Goal: Task Accomplishment & Management: Manage account settings

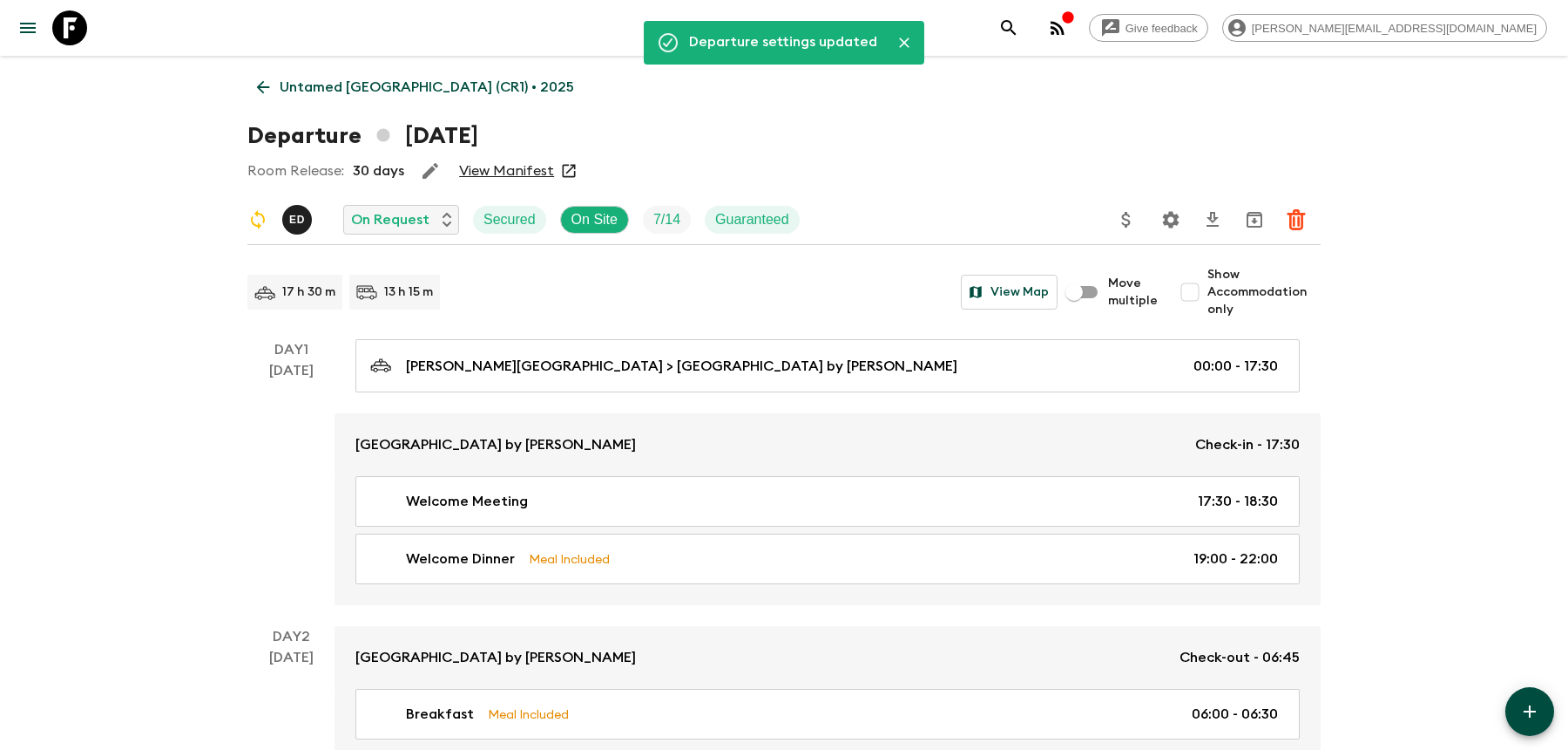
click at [1019, 27] on icon "search adventures" at bounding box center [1009, 27] width 21 height 21
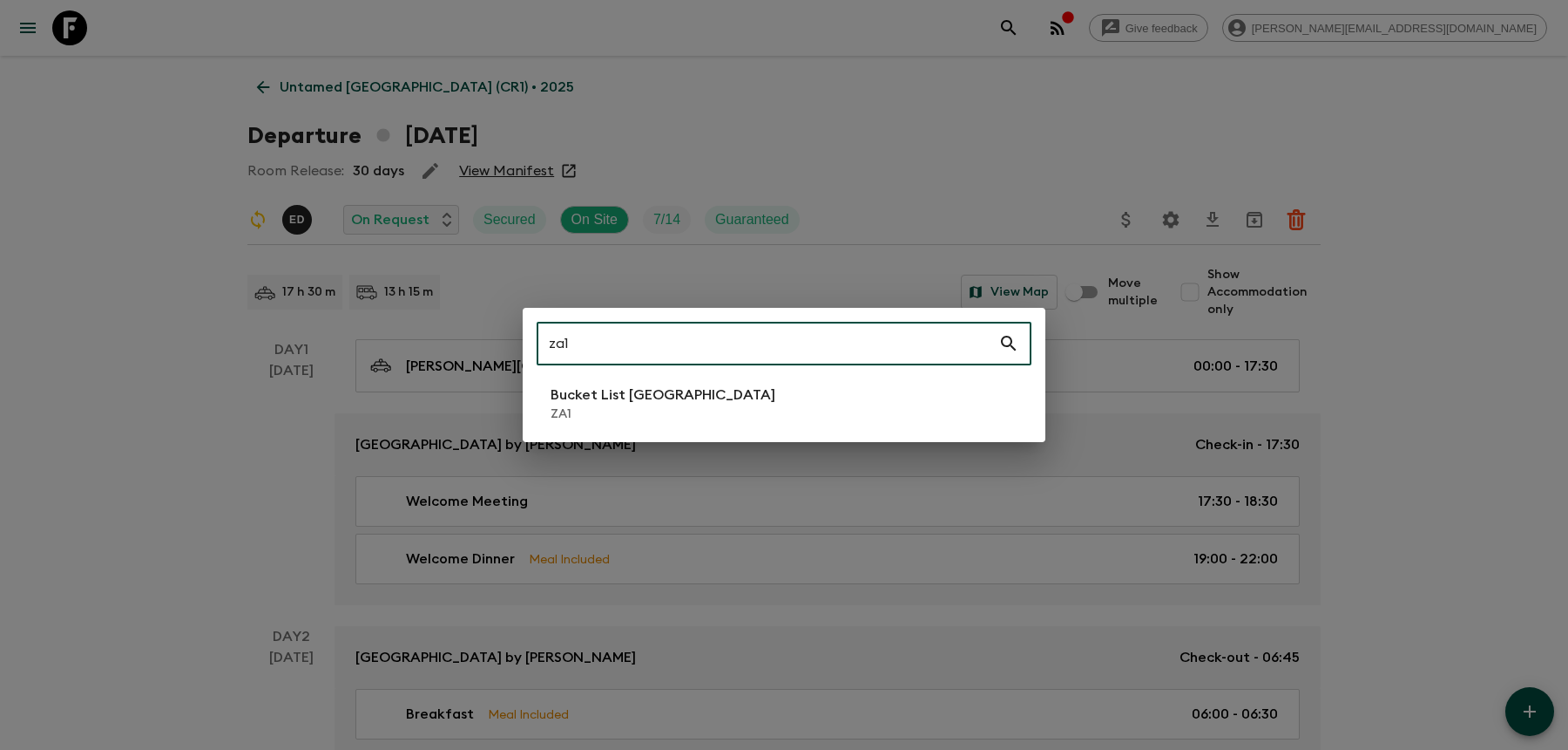
type input "za1"
click at [886, 405] on li "Bucket List [GEOGRAPHIC_DATA] ZA1" at bounding box center [784, 403] width 495 height 49
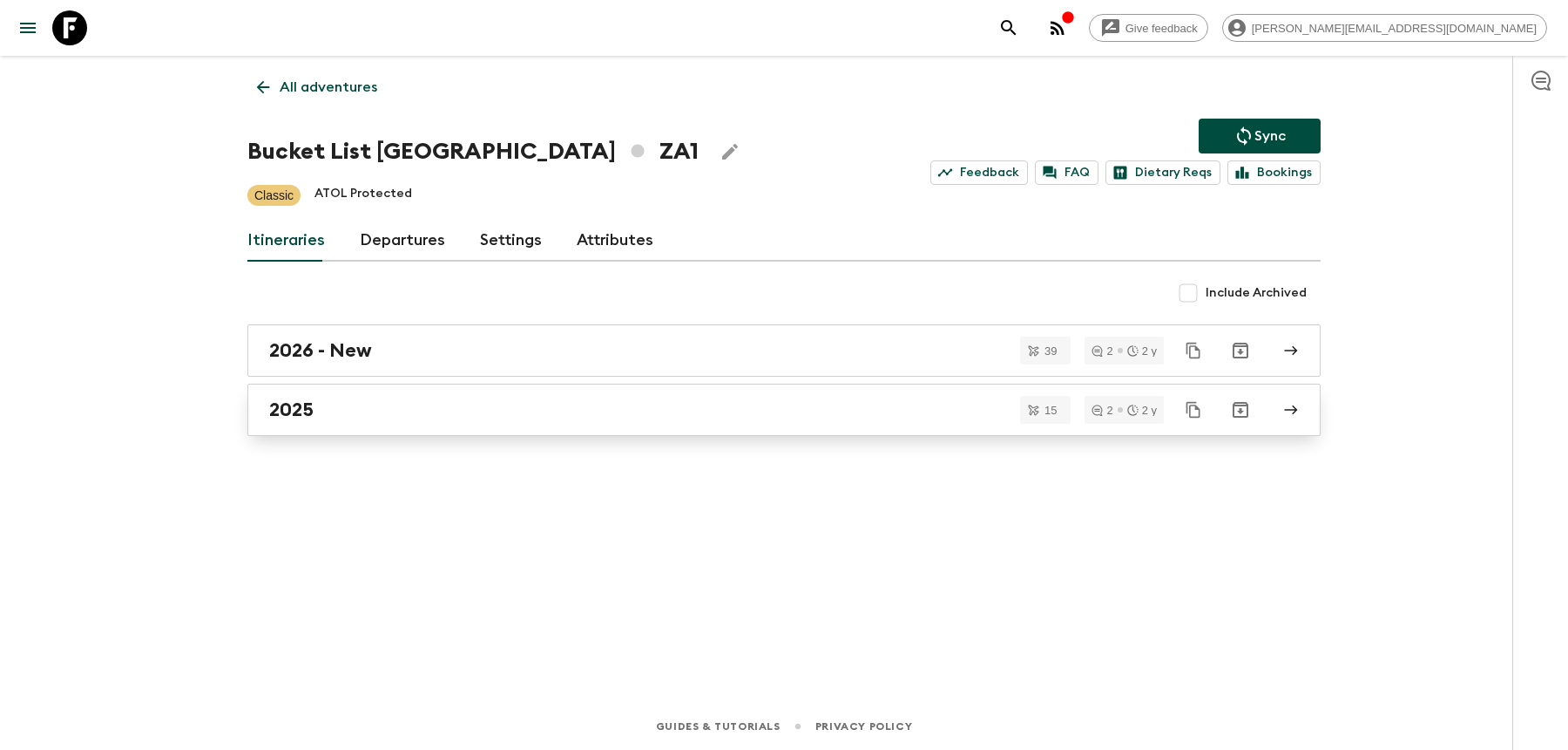
click at [735, 417] on div "2025" at bounding box center [767, 409] width 997 height 23
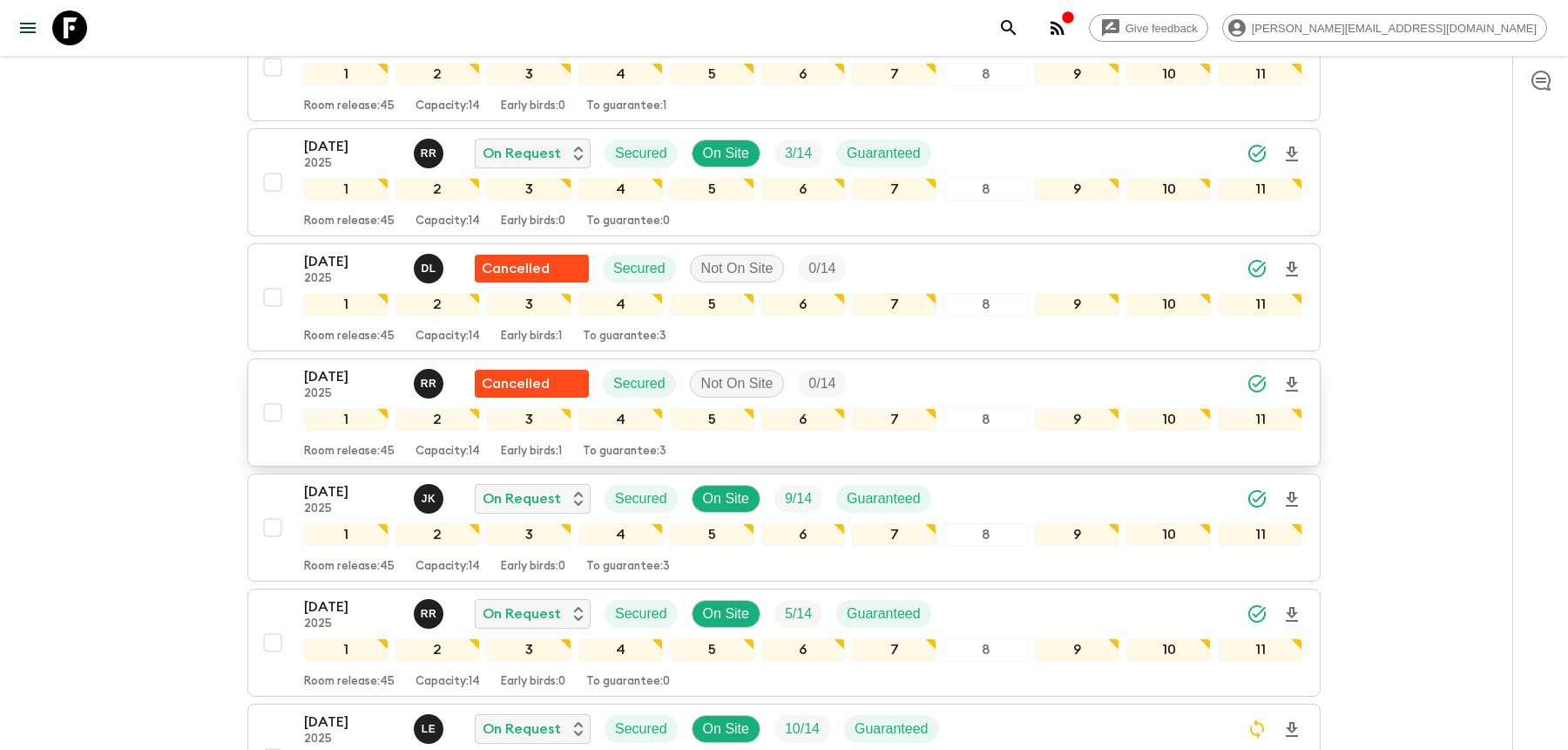
scroll to position [486, 0]
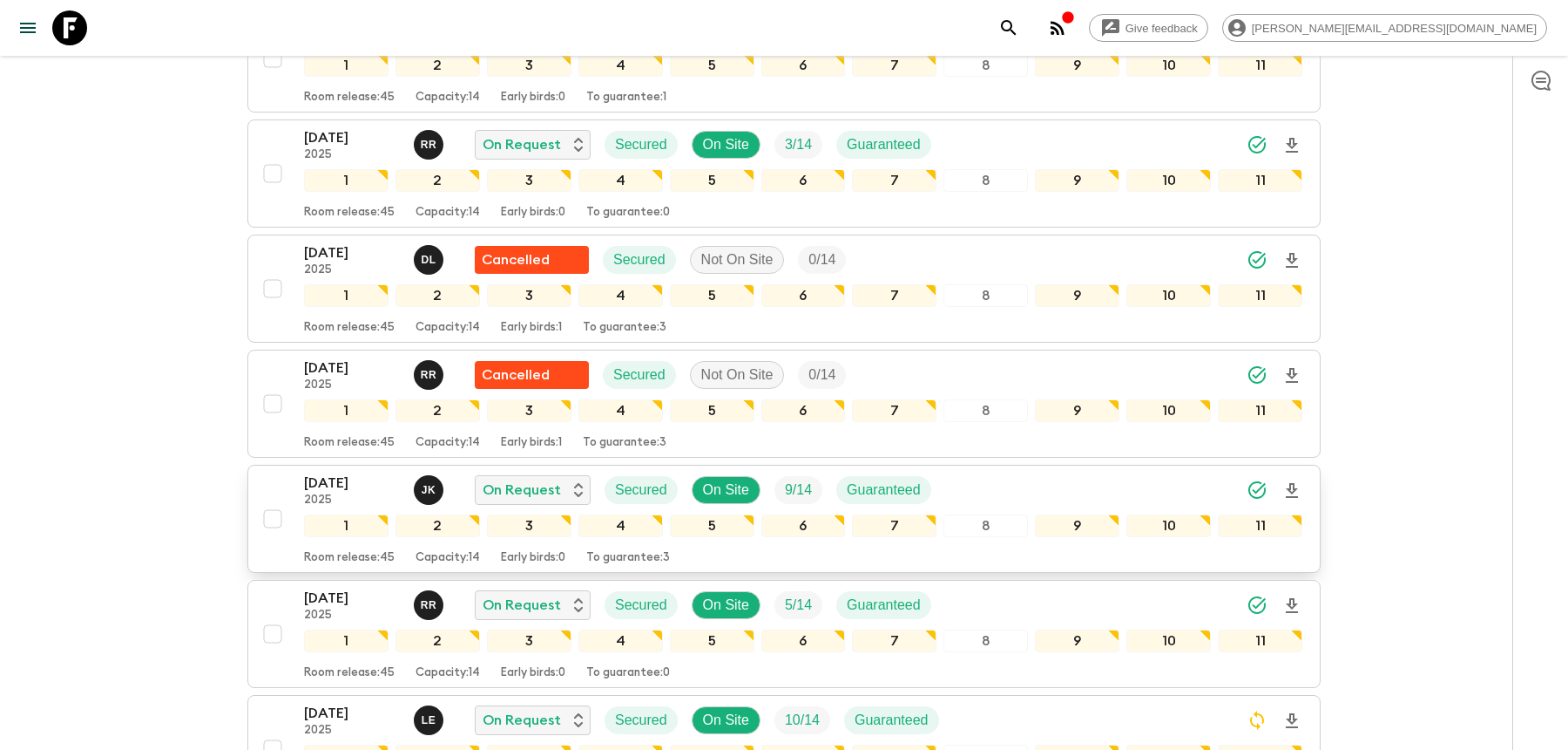
click at [1069, 472] on div "[DATE] 2025 J K On Request Secured On Site 9 / 14 Guaranteed" at bounding box center [804, 490] width 999 height 35
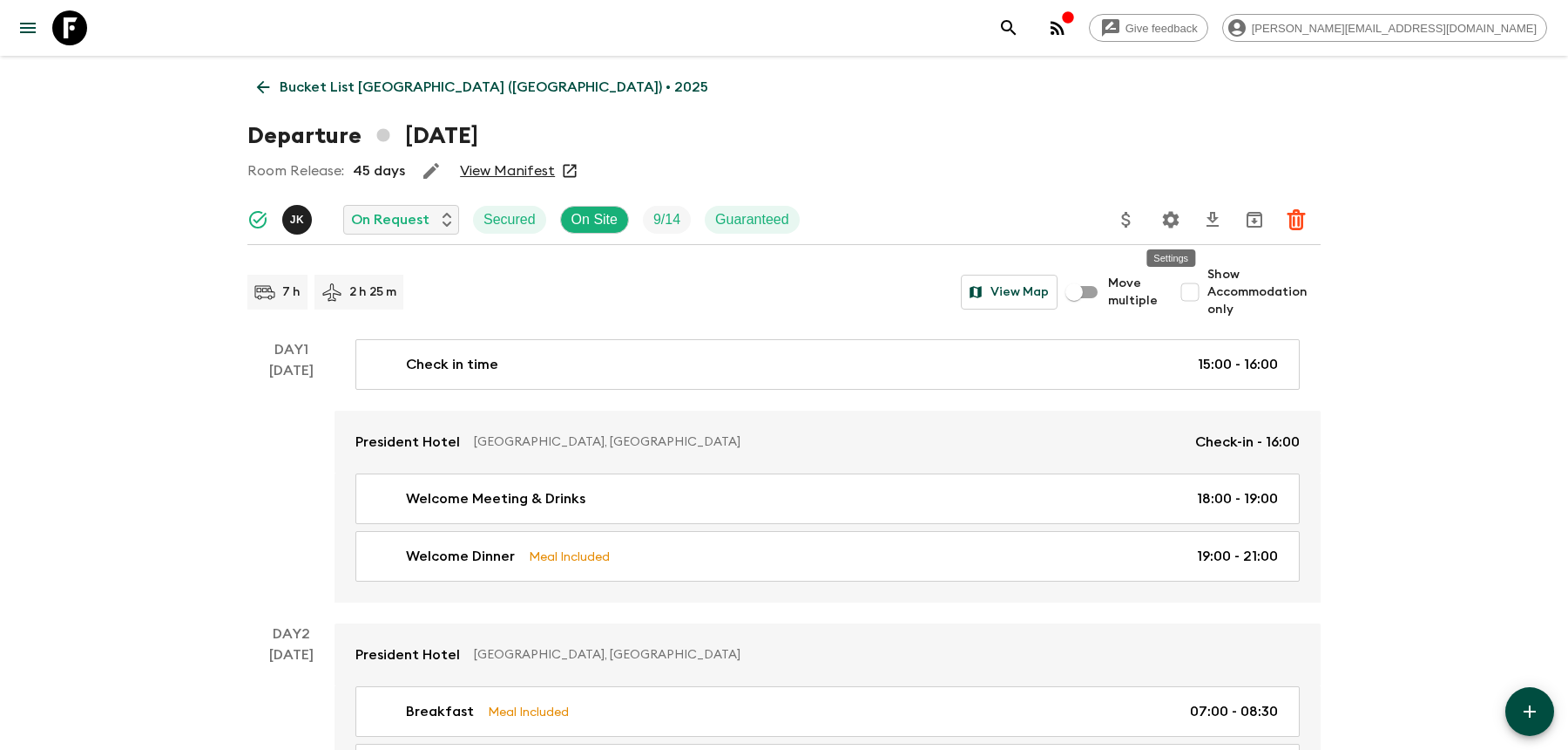
click at [1160, 222] on button "Settings" at bounding box center [1172, 220] width 35 height 35
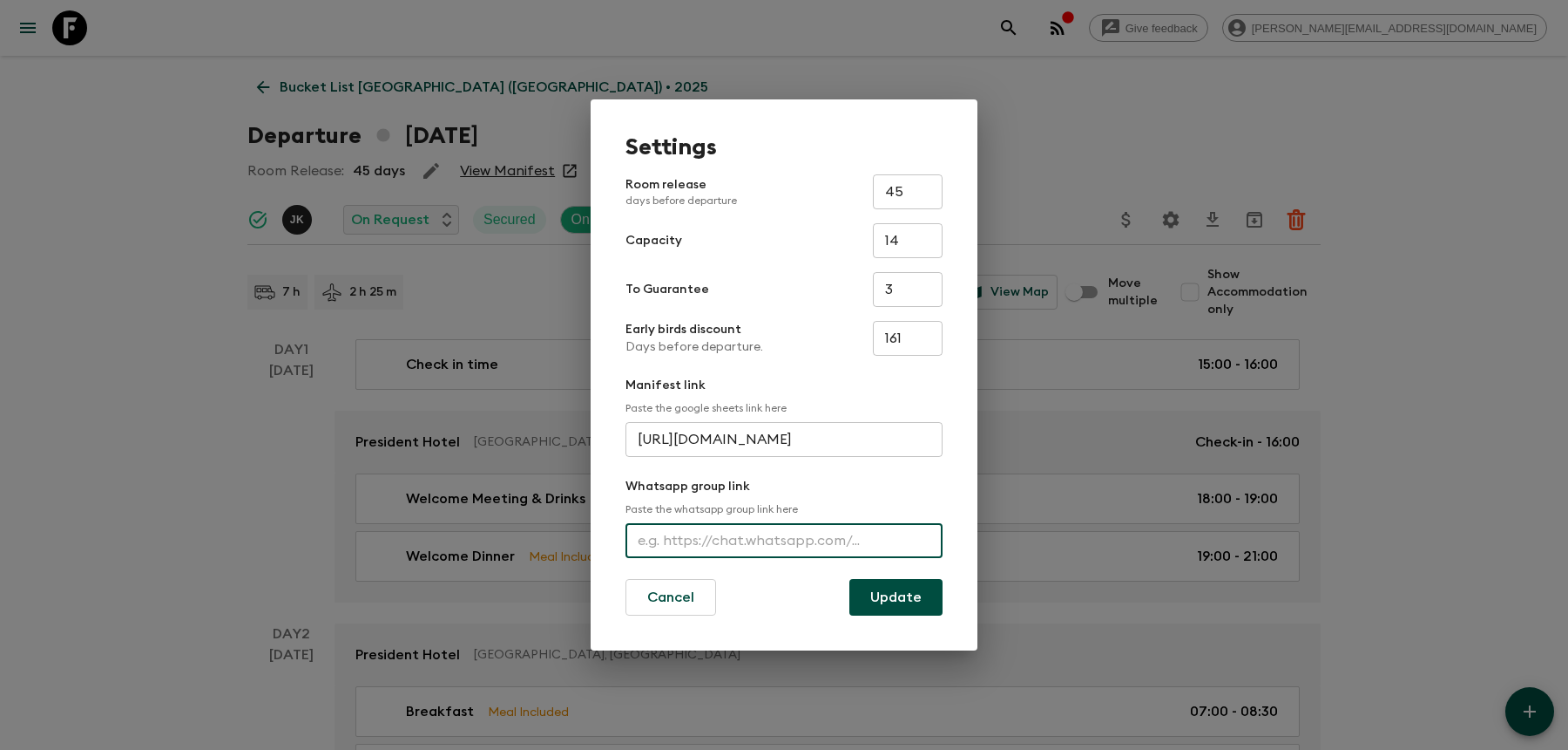
click at [766, 527] on input "text" at bounding box center [784, 541] width 317 height 35
paste input "[URL][DOMAIN_NAME]"
type input "[URL][DOMAIN_NAME]"
click at [880, 604] on button "Update" at bounding box center [896, 597] width 93 height 36
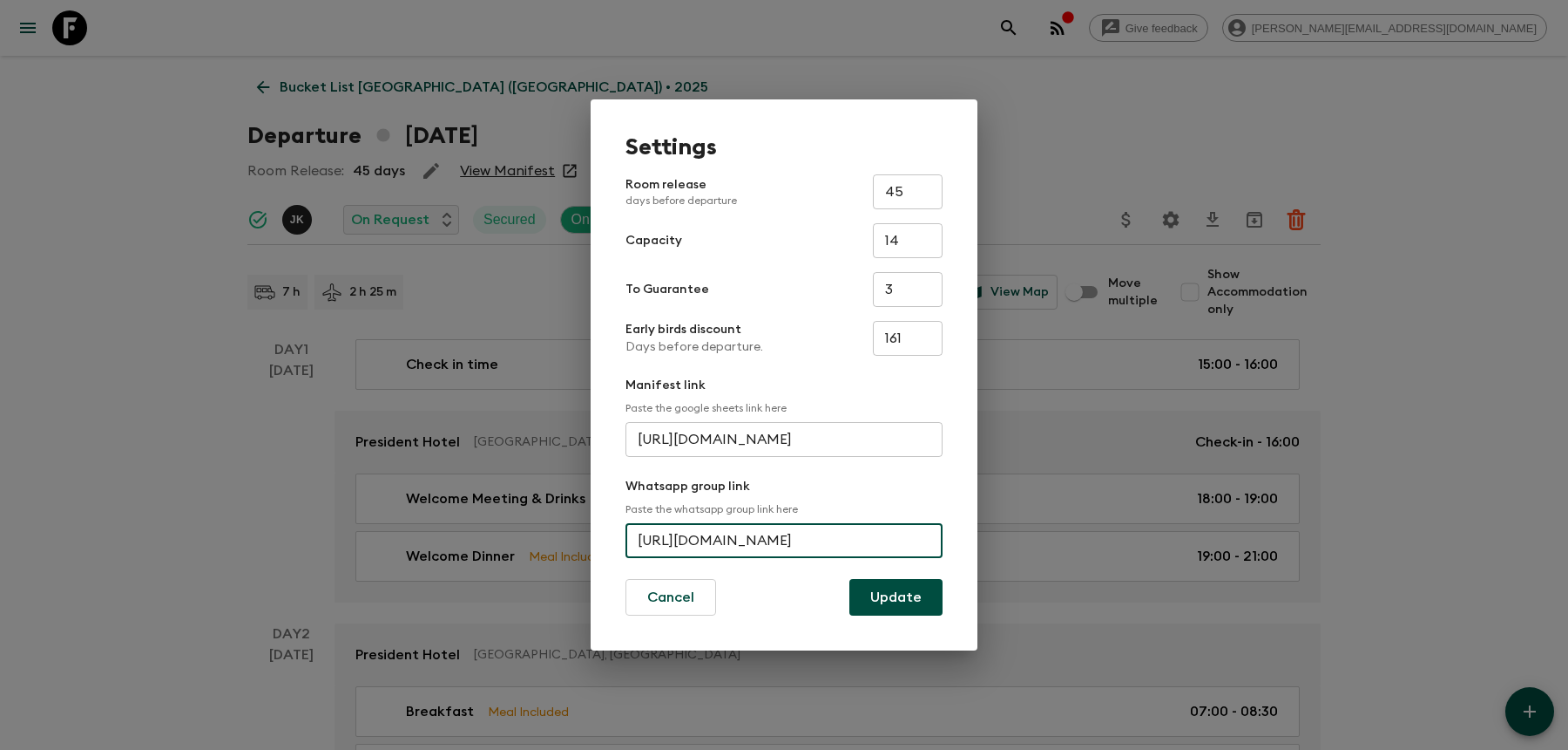
scroll to position [0, 0]
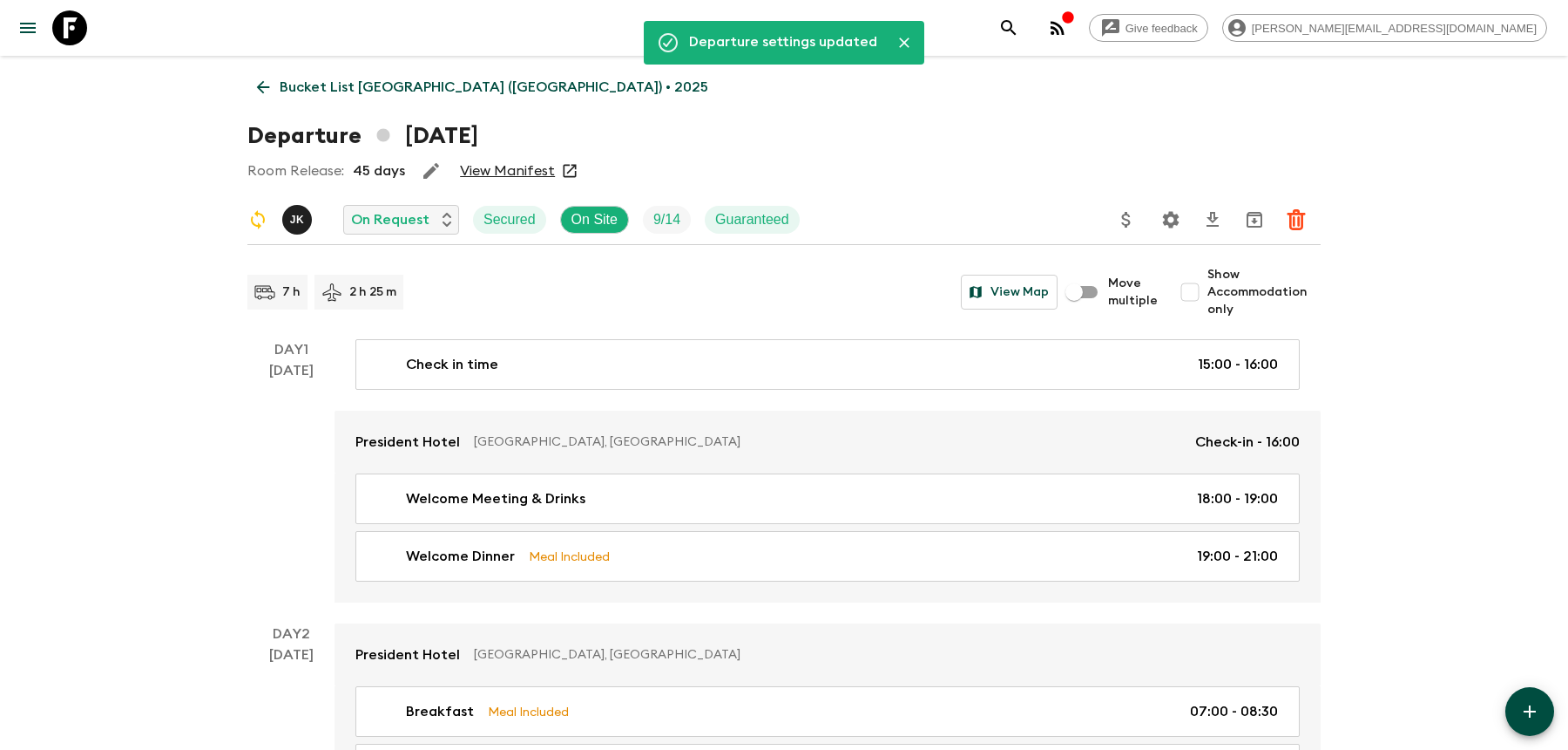
click at [350, 82] on p "Bucket List [GEOGRAPHIC_DATA] ([GEOGRAPHIC_DATA]) • 2025" at bounding box center [494, 86] width 429 height 21
